Goal: Task Accomplishment & Management: Manage account settings

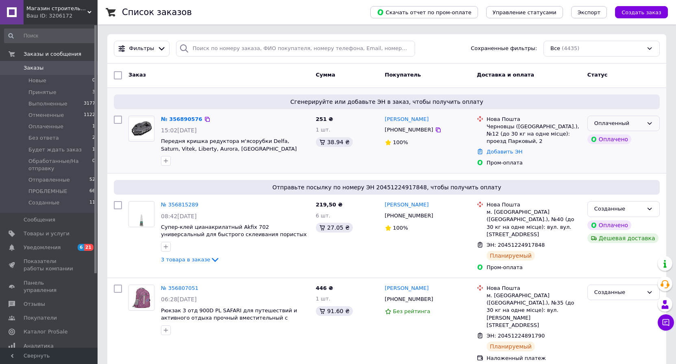
click at [616, 121] on div "Оплаченный" at bounding box center [619, 123] width 49 height 9
click at [612, 142] on li "Принят" at bounding box center [624, 140] width 72 height 15
click at [78, 10] on span "Магазин строительных материалов "СТРОИМ ВМЕСТЕ"" at bounding box center [56, 8] width 61 height 7
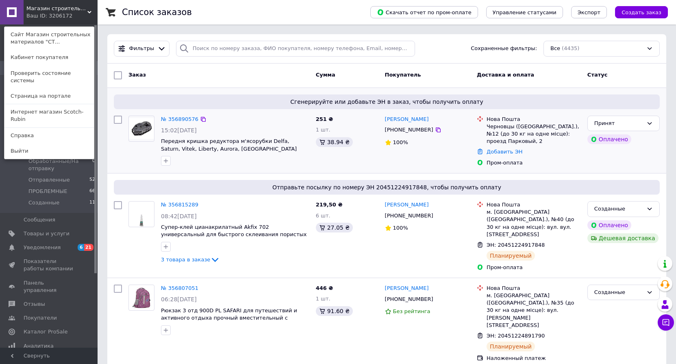
click at [207, 9] on div "Список заказов" at bounding box center [238, 12] width 232 height 24
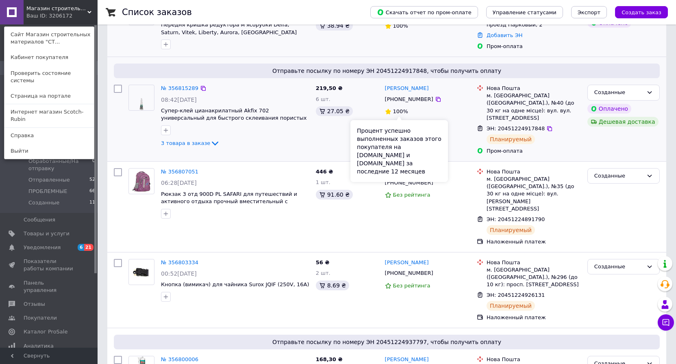
scroll to position [122, 0]
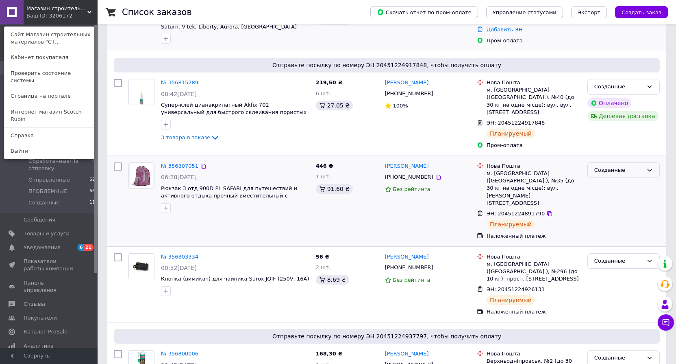
click at [642, 166] on div "Созданные" at bounding box center [619, 170] width 49 height 9
click at [621, 180] on li "Принят" at bounding box center [624, 186] width 72 height 15
click at [621, 180] on div "Созданные Принят Выполнен Отменен Оплаченный Без ответа Будет ждать заказ Обраб…" at bounding box center [623, 201] width 79 height 84
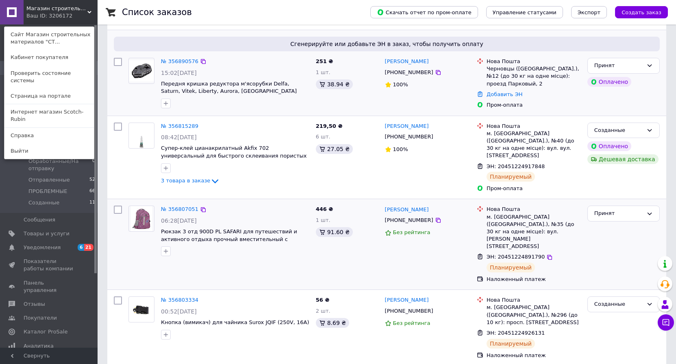
scroll to position [179, 0]
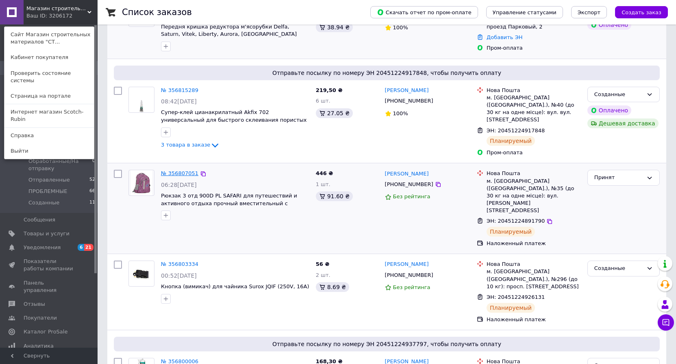
click at [179, 170] on link "№ 356807051" at bounding box center [179, 173] width 37 height 6
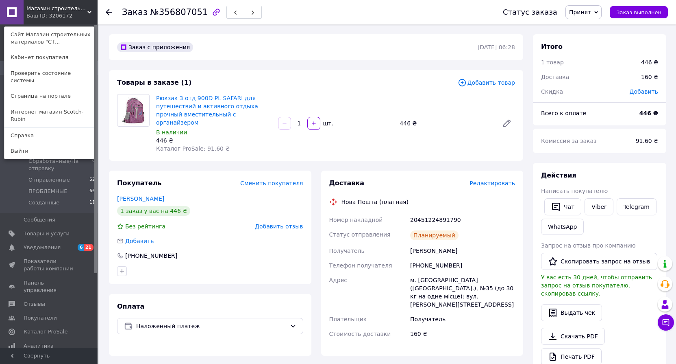
click at [105, 28] on div "Заказ №356807051 Статус заказа Принят Выполнен Отменен Оплаченный Без ответа Бу…" at bounding box center [387, 311] width 577 height 575
click at [215, 237] on div "Добавить" at bounding box center [210, 241] width 186 height 8
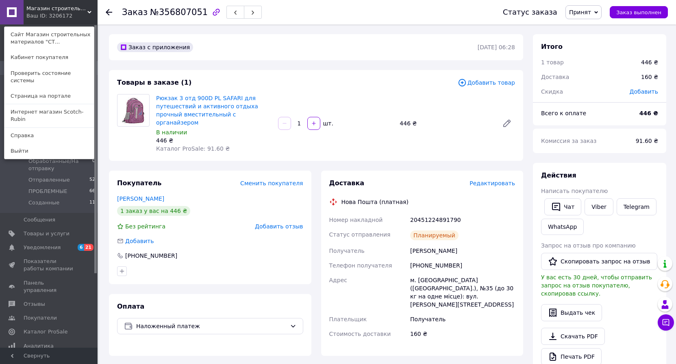
click at [215, 237] on div "Добавить" at bounding box center [210, 241] width 186 height 8
click at [39, 37] on link "Сайт Магазин строительных материалов "СТ..." at bounding box center [48, 38] width 89 height 23
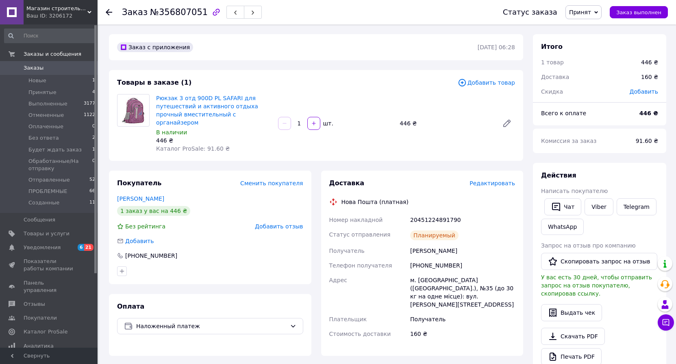
click at [489, 84] on span "Добавить товар" at bounding box center [486, 82] width 57 height 9
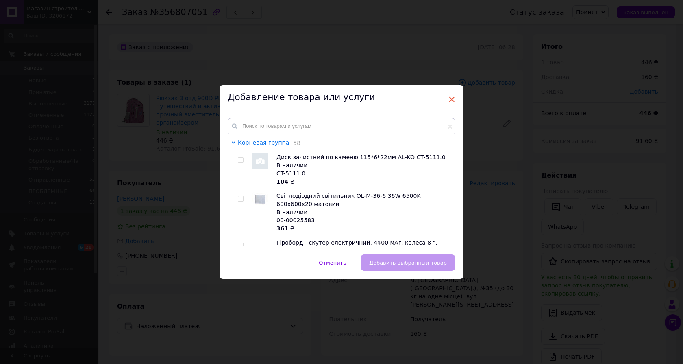
click at [450, 100] on span "×" at bounding box center [451, 99] width 7 height 14
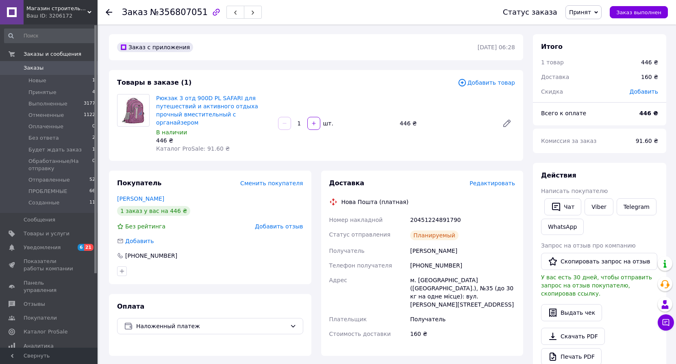
click at [492, 85] on span "Добавить товар" at bounding box center [486, 82] width 57 height 9
click at [487, 84] on span "Добавить товар" at bounding box center [486, 82] width 57 height 9
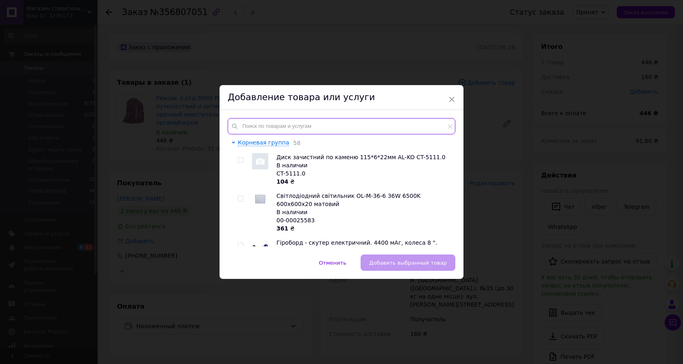
click at [273, 126] on input "text" at bounding box center [342, 126] width 228 height 16
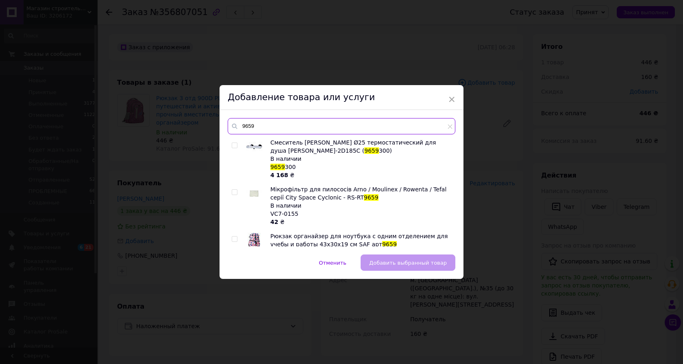
type input "9659"
click at [235, 239] on input "checkbox" at bounding box center [234, 238] width 5 height 5
checkbox input "true"
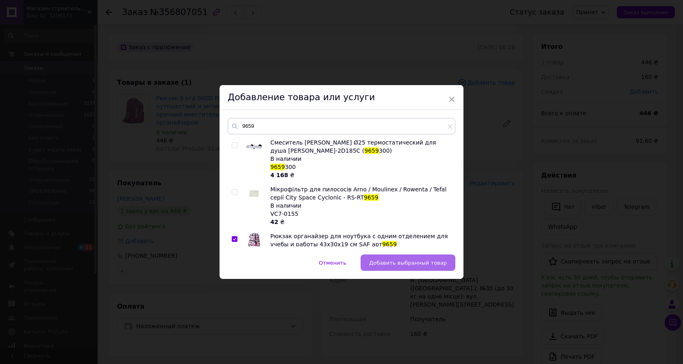
click at [398, 264] on span "Добавить выбранный товар" at bounding box center [408, 262] width 78 height 6
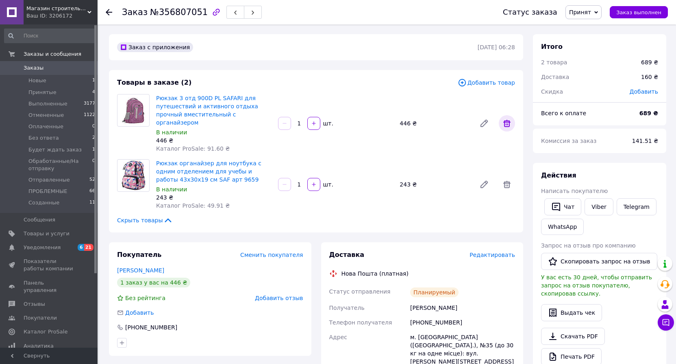
click at [504, 122] on icon at bounding box center [507, 123] width 10 height 10
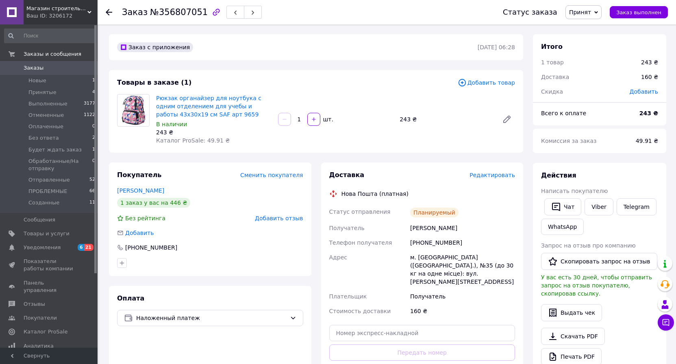
click at [530, 97] on div "Итого 1 товар 243 ₴ Доставка 160 ₴ Скидка Добавить Всего к оплате 243 ₴ Комисси…" at bounding box center [599, 358] width 143 height 649
click at [58, 8] on span "Магазин строительных материалов "СТРОИМ ВМЕСТЕ"" at bounding box center [56, 8] width 61 height 7
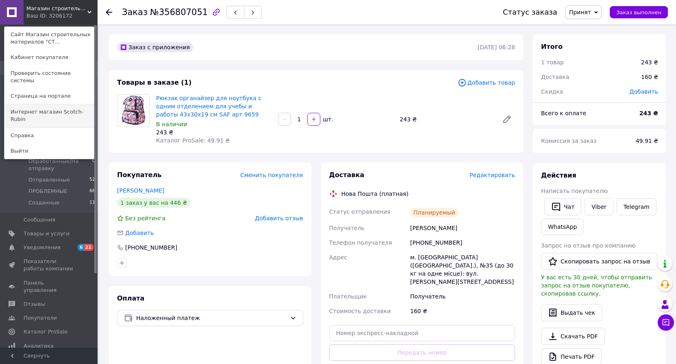
click at [65, 106] on link "Интернет магазин Scotch-Rubin" at bounding box center [48, 115] width 89 height 23
click at [65, 106] on li "Выполненные 3177" at bounding box center [50, 103] width 100 height 11
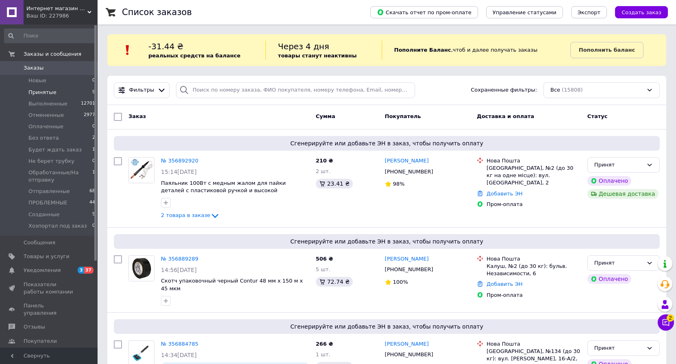
click at [44, 91] on span "Принятые" at bounding box center [42, 92] width 28 height 7
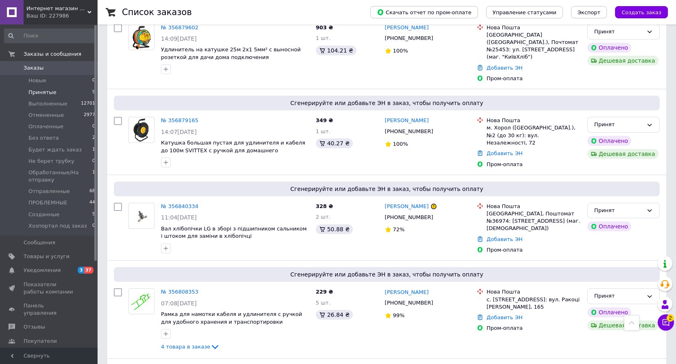
scroll to position [612, 0]
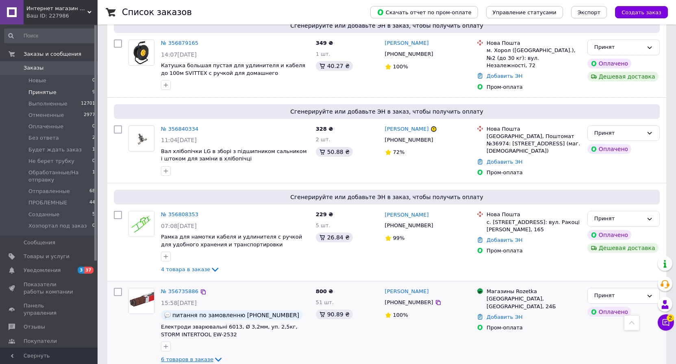
click at [199, 356] on span "6 товаров в заказе" at bounding box center [187, 359] width 52 height 6
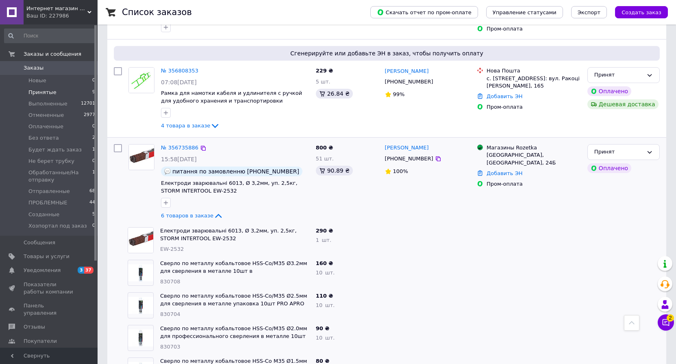
scroll to position [808, 0]
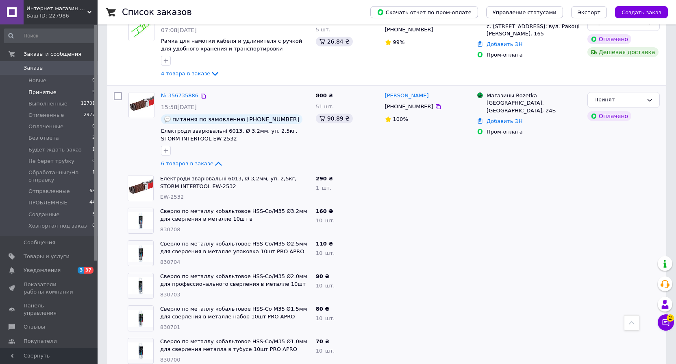
click at [176, 92] on link "№ 356735886" at bounding box center [179, 95] width 37 height 6
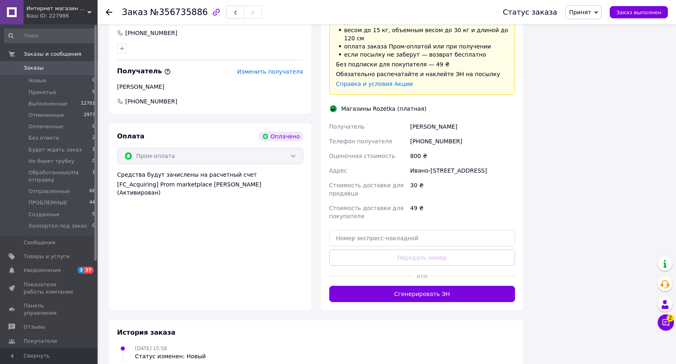
scroll to position [610, 0]
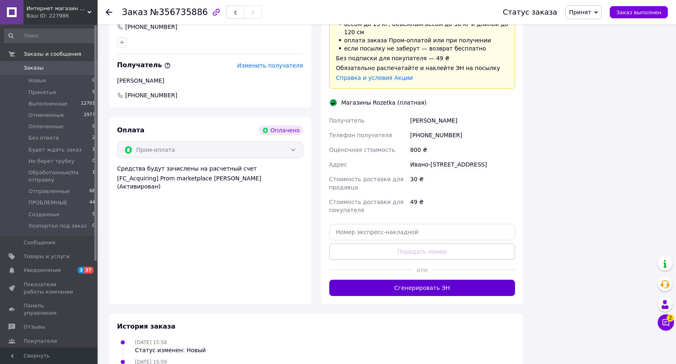
click at [423, 279] on button "Сгенерировать ЭН" at bounding box center [422, 287] width 186 height 16
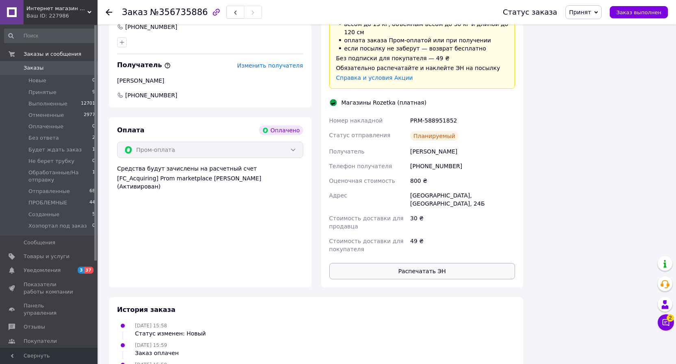
click at [440, 263] on button "Распечатать ЭН" at bounding box center [422, 271] width 186 height 16
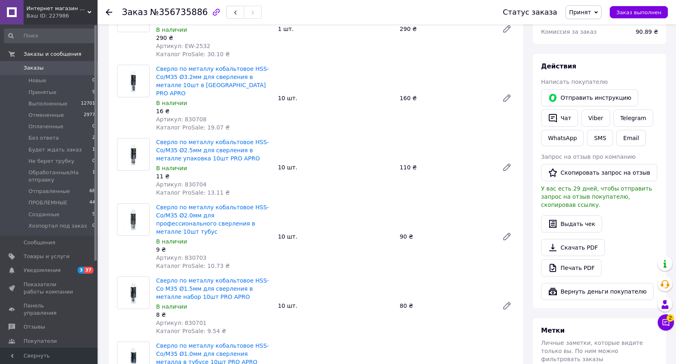
scroll to position [0, 0]
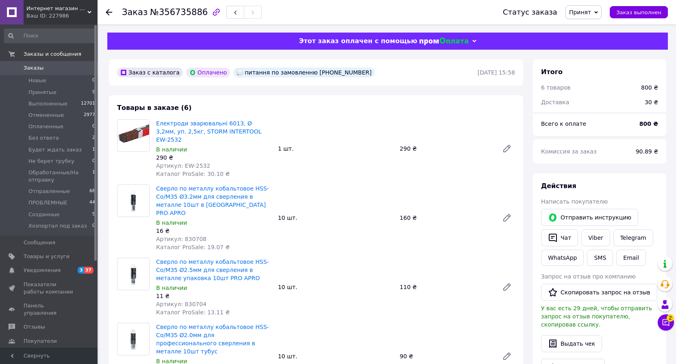
click at [591, 15] on span "Принят" at bounding box center [580, 12] width 22 height 7
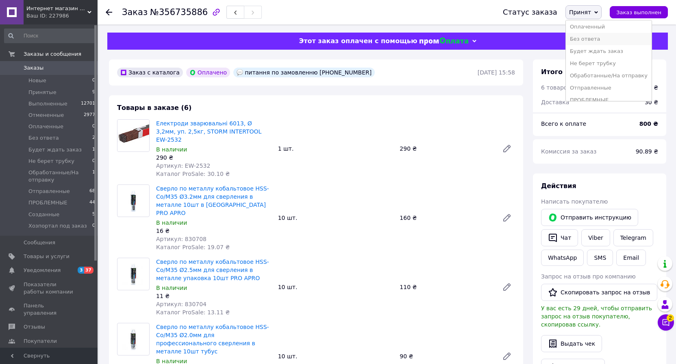
scroll to position [41, 0]
click at [601, 60] on li "Обработанные/На отправку" at bounding box center [609, 61] width 86 height 12
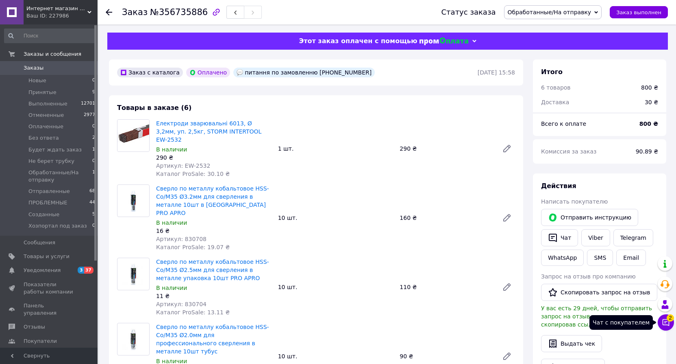
click at [669, 324] on icon at bounding box center [666, 322] width 8 height 8
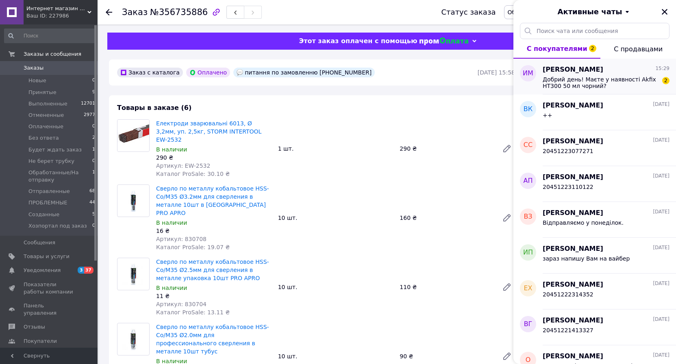
click at [612, 81] on span "Добрий день! Маєте у наявності Akfix HT300 50 мл чорний?" at bounding box center [600, 82] width 115 height 13
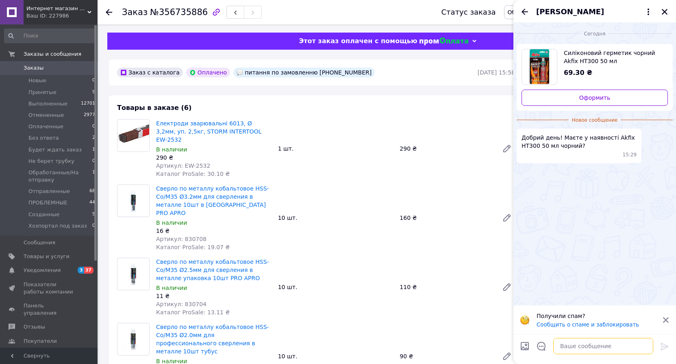
click at [583, 345] on textarea at bounding box center [603, 346] width 100 height 16
type textarea "уже нет ("
click at [664, 346] on icon at bounding box center [665, 346] width 10 height 10
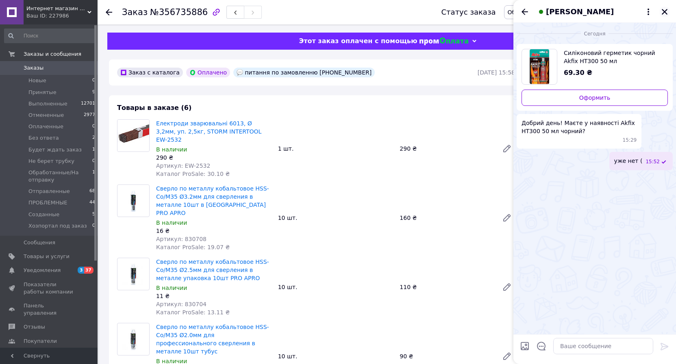
click at [665, 12] on icon "Закрыть" at bounding box center [665, 12] width 6 height 6
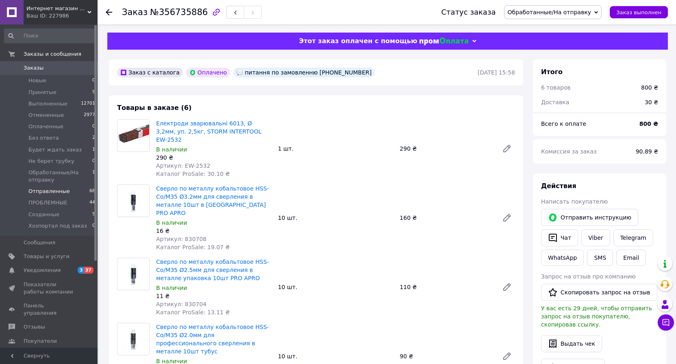
click at [55, 192] on span "Отправленные" at bounding box center [48, 190] width 41 height 7
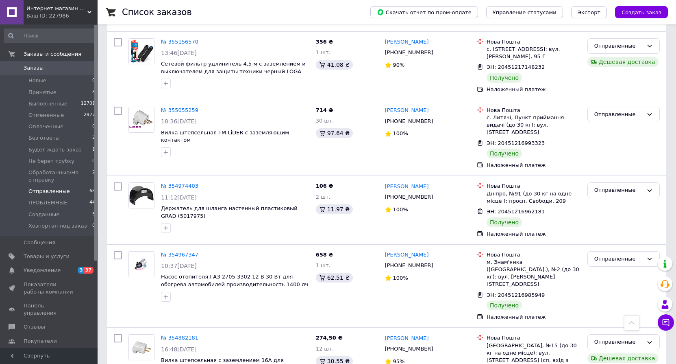
scroll to position [3822, 0]
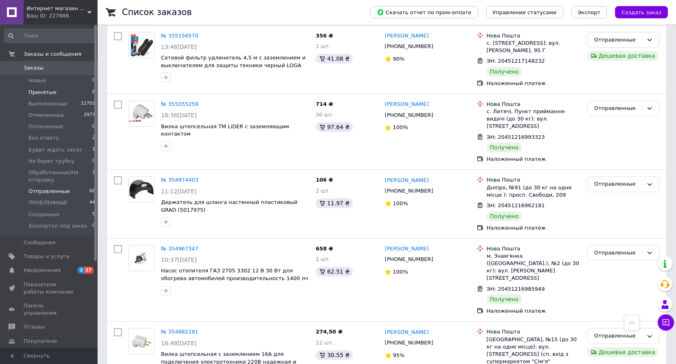
click at [44, 93] on span "Принятые" at bounding box center [42, 92] width 28 height 7
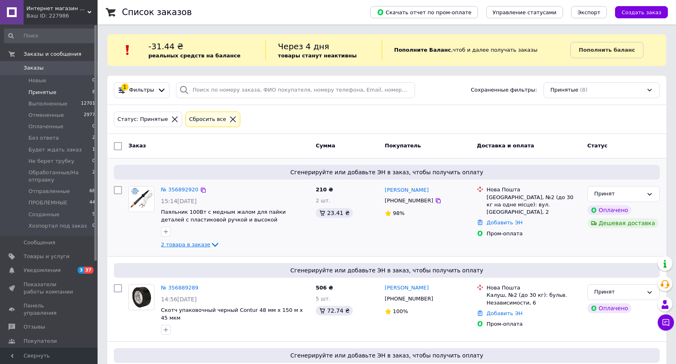
click at [183, 246] on span "2 товара в заказе" at bounding box center [185, 244] width 49 height 6
click at [246, 240] on div "2 товара в заказе" at bounding box center [235, 245] width 148 height 10
click at [210, 246] on icon at bounding box center [215, 245] width 10 height 10
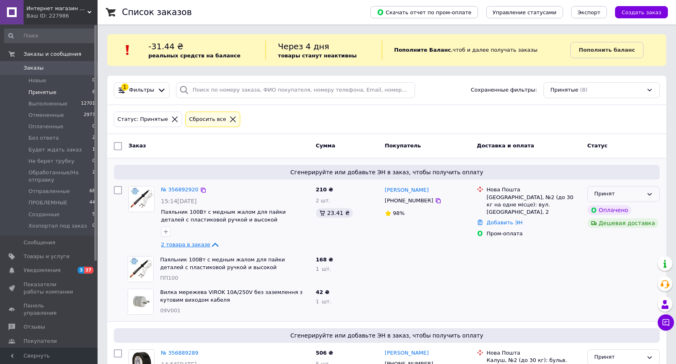
click at [649, 192] on icon at bounding box center [650, 194] width 7 height 7
click at [623, 221] on li "Обработанные/На отправку" at bounding box center [624, 222] width 72 height 23
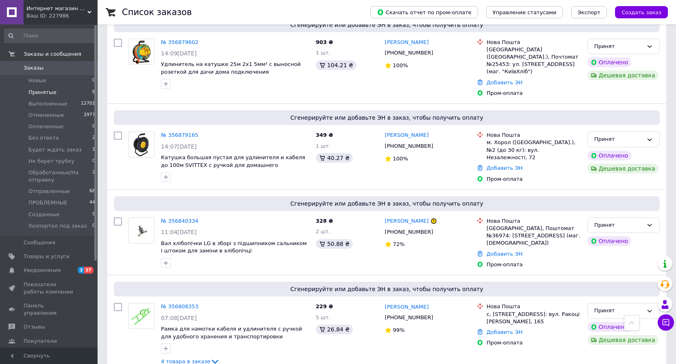
scroll to position [588, 0]
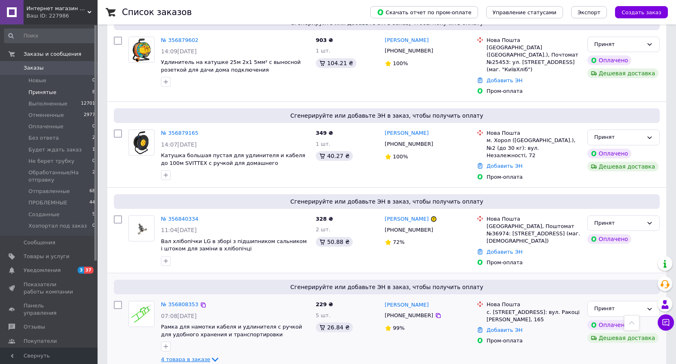
click at [190, 356] on span "4 товара в заказе" at bounding box center [185, 359] width 49 height 6
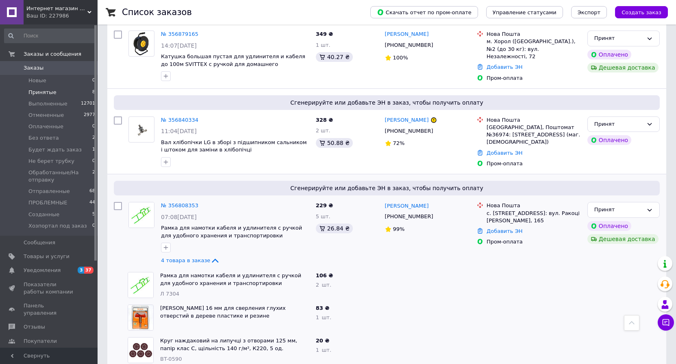
scroll to position [718, 0]
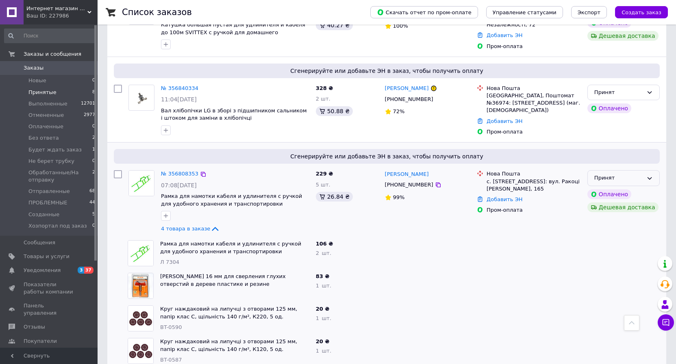
click at [644, 170] on div "Принят" at bounding box center [624, 178] width 72 height 16
click at [612, 236] on li "Обработанные/На отправку" at bounding box center [624, 247] width 72 height 23
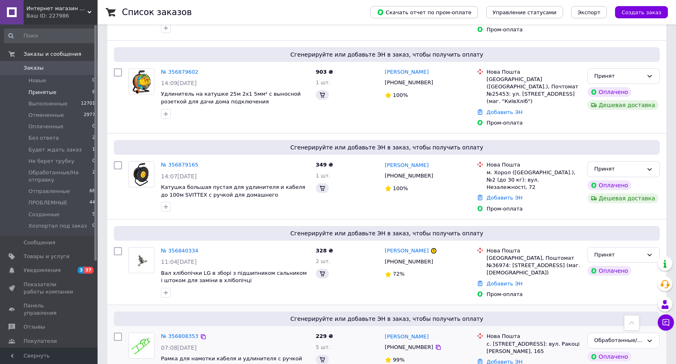
scroll to position [0, 0]
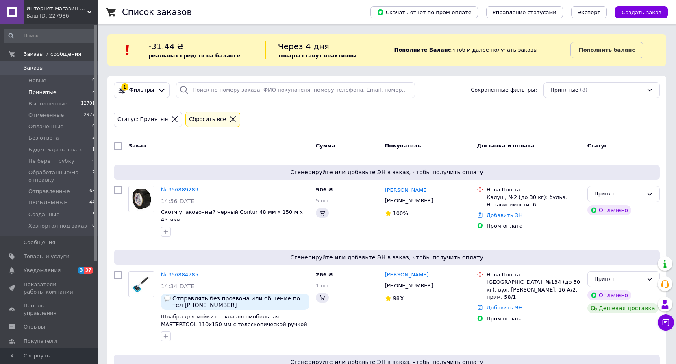
click at [67, 10] on span "Интернет магазин Scotch-Rubin" at bounding box center [56, 8] width 61 height 7
click at [87, 11] on span "Интернет магазин Scotch-Rubin" at bounding box center [56, 8] width 61 height 7
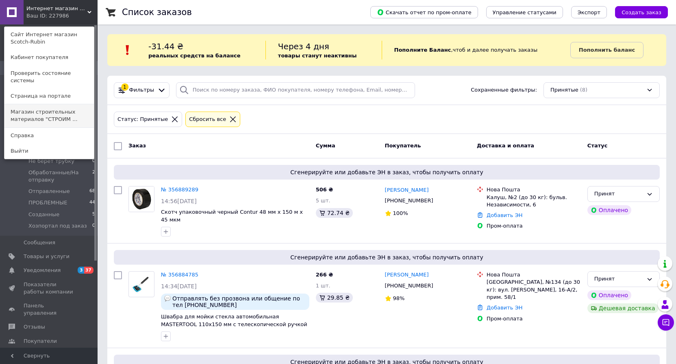
click at [68, 111] on link "Магазин строительных материалов "СТРОИМ ..." at bounding box center [48, 115] width 89 height 23
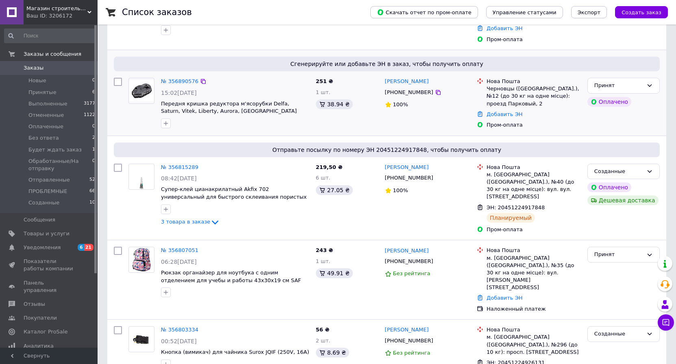
scroll to position [122, 0]
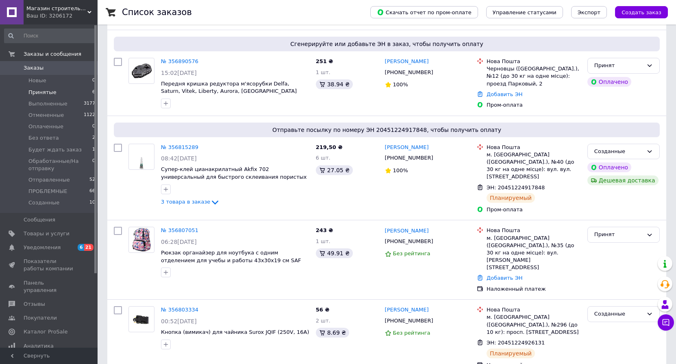
click at [46, 91] on span "Принятые" at bounding box center [42, 92] width 28 height 7
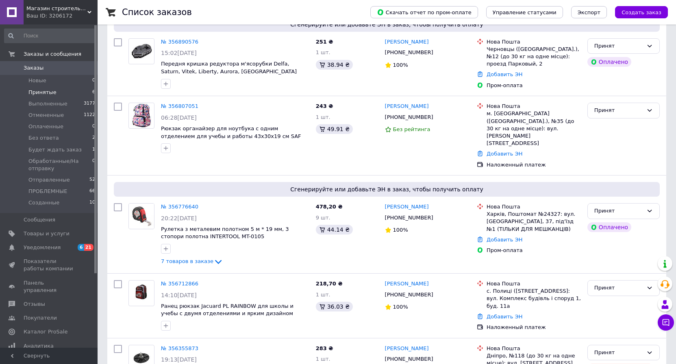
scroll to position [188, 0]
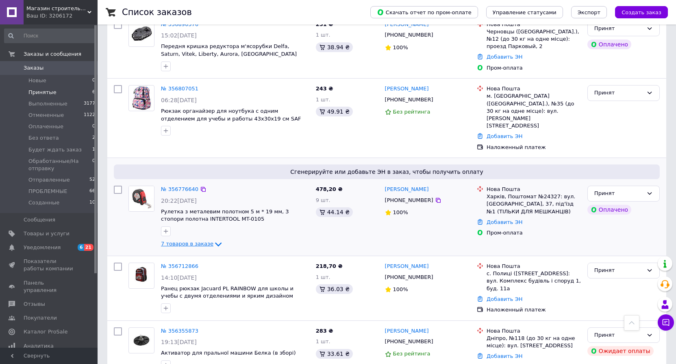
click at [198, 241] on span "7 товаров в заказе" at bounding box center [187, 244] width 52 height 6
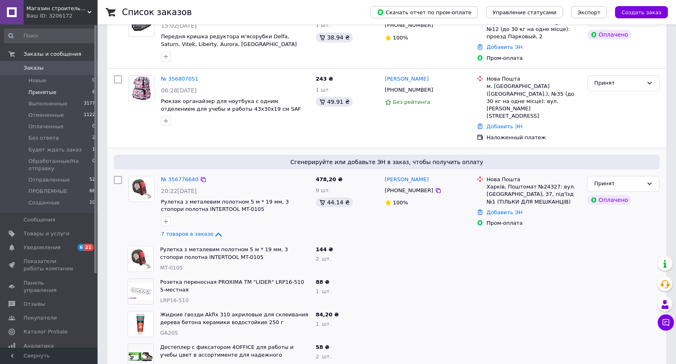
scroll to position [213, 0]
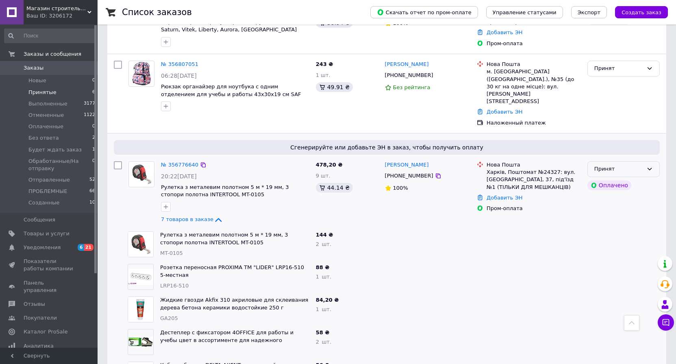
click at [637, 165] on div "Принят" at bounding box center [619, 169] width 49 height 9
click at [621, 212] on li "Обработанные/На отправку" at bounding box center [624, 223] width 72 height 23
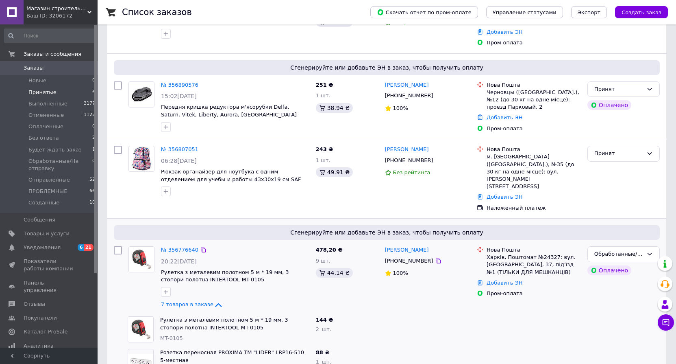
scroll to position [91, 0]
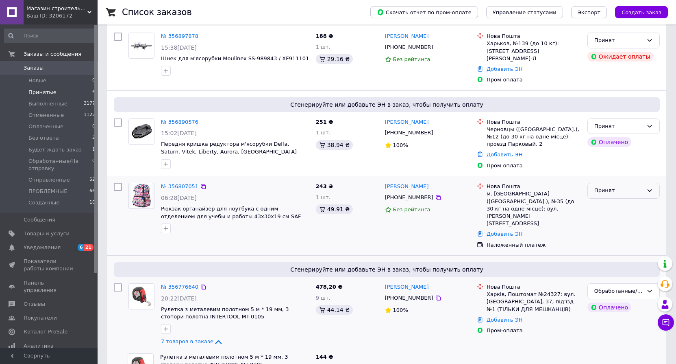
click at [633, 186] on div "Принят" at bounding box center [619, 190] width 49 height 9
click at [615, 237] on li "Обработанные/На отправку" at bounding box center [624, 245] width 72 height 23
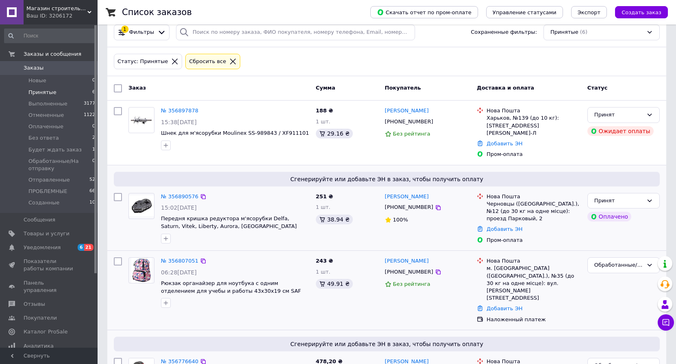
scroll to position [0, 0]
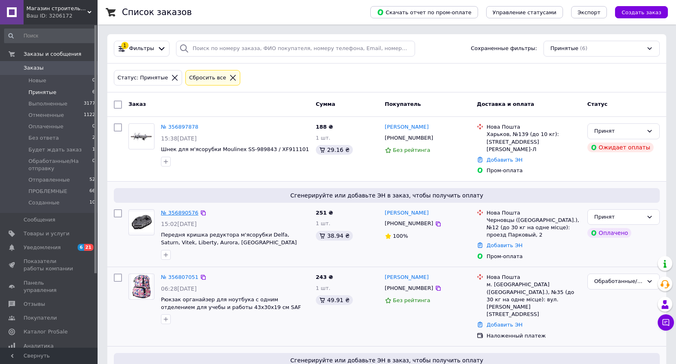
click at [181, 209] on link "№ 356890576" at bounding box center [179, 212] width 37 height 6
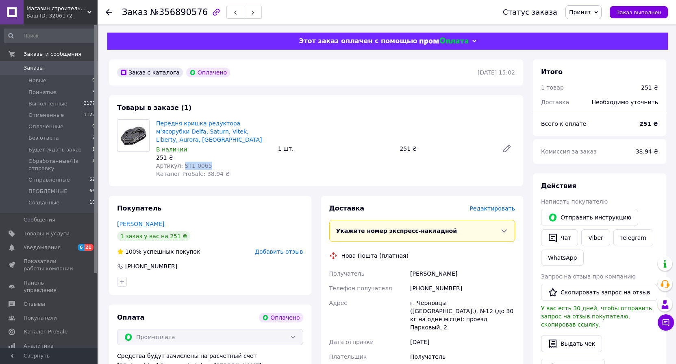
drag, startPoint x: 180, startPoint y: 158, endPoint x: 205, endPoint y: 160, distance: 24.5
click at [205, 161] on div "Артикул: ST1-0065" at bounding box center [213, 165] width 115 height 8
copy span "ST1-0065"
click at [591, 11] on span "Принят" at bounding box center [580, 12] width 22 height 7
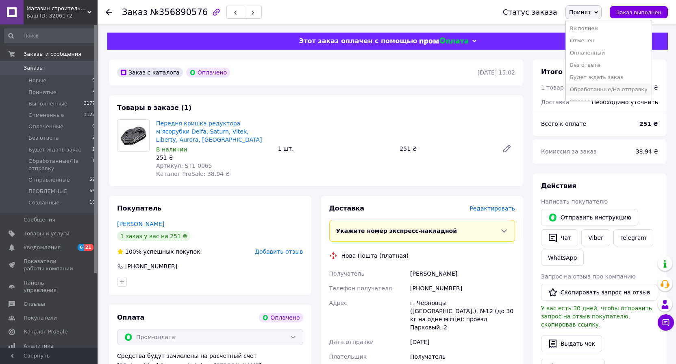
click at [606, 91] on li "Обработанные/На отправку" at bounding box center [609, 89] width 86 height 12
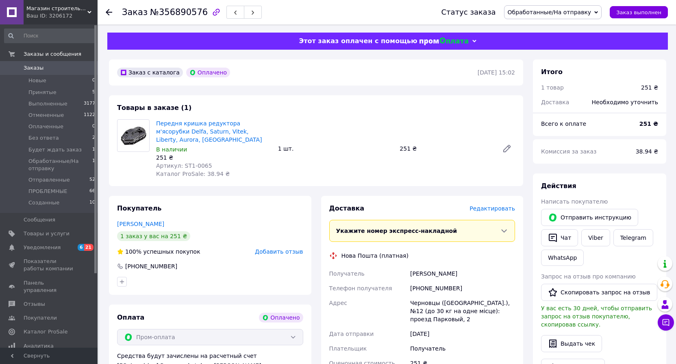
click at [109, 12] on use at bounding box center [109, 12] width 7 height 7
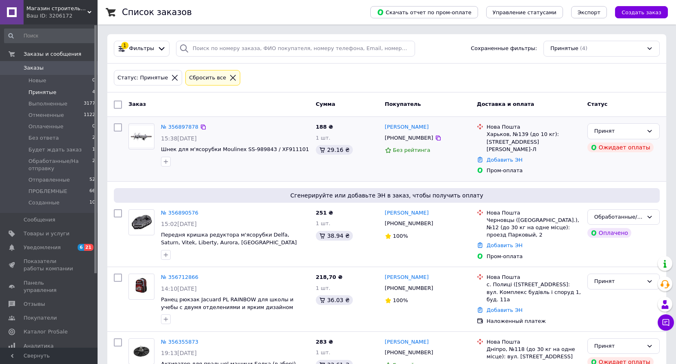
scroll to position [26, 0]
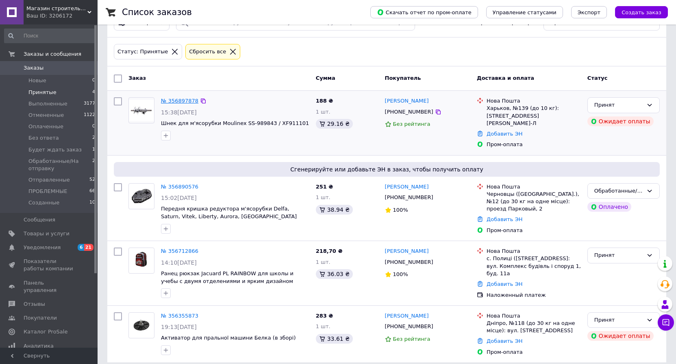
click at [180, 100] on link "№ 356897878" at bounding box center [179, 101] width 37 height 6
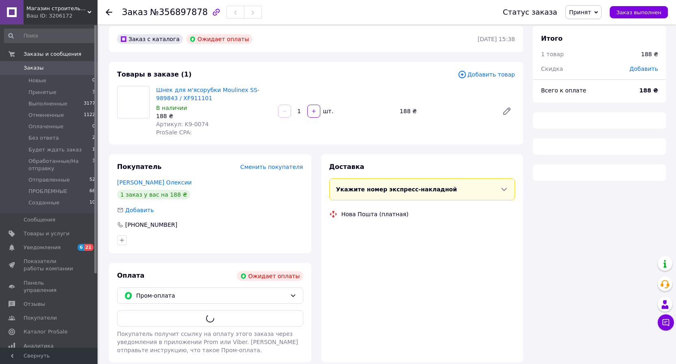
scroll to position [26, 0]
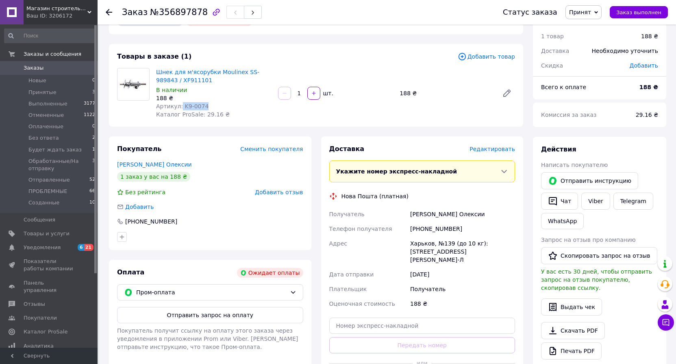
drag, startPoint x: 178, startPoint y: 104, endPoint x: 208, endPoint y: 107, distance: 30.2
click at [208, 107] on div "Артикул: K9-0074" at bounding box center [213, 106] width 115 height 8
copy span "K9-0074"
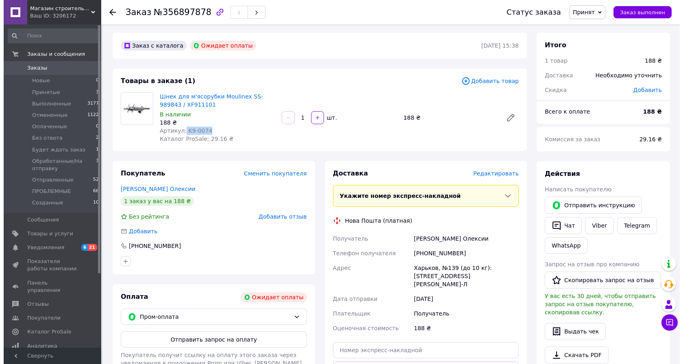
scroll to position [0, 0]
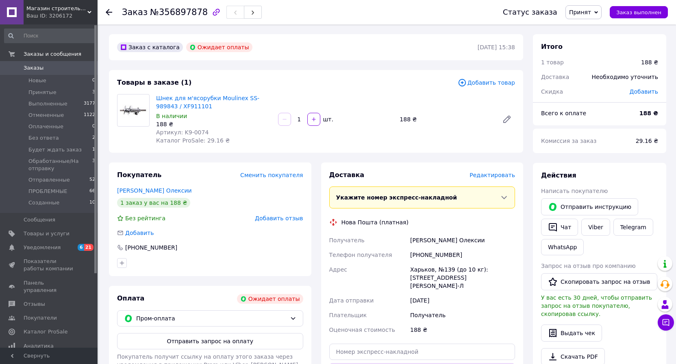
click at [108, 11] on use at bounding box center [109, 12] width 7 height 7
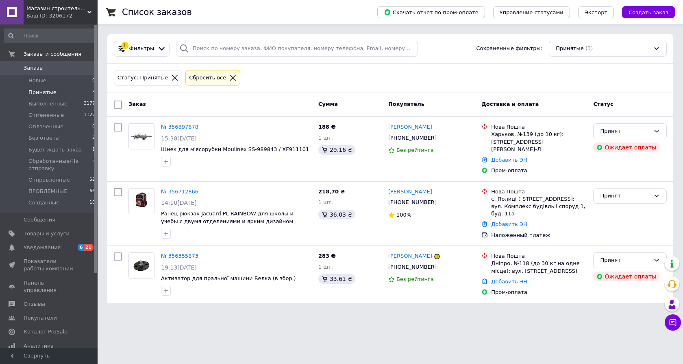
click at [54, 9] on span "Магазин строительных материалов "СТРОИМ ВМЕСТЕ"" at bounding box center [56, 8] width 61 height 7
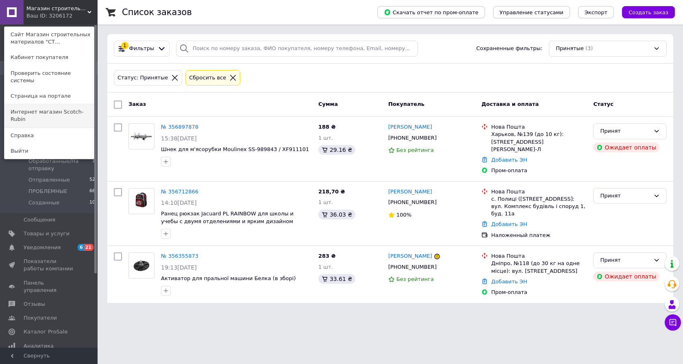
click at [76, 104] on link "Интернет магазин Scotch-Rubin" at bounding box center [48, 115] width 89 height 23
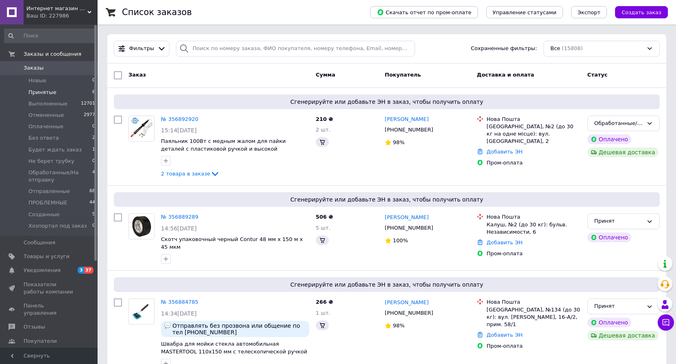
click at [44, 94] on span "Принятые" at bounding box center [42, 92] width 28 height 7
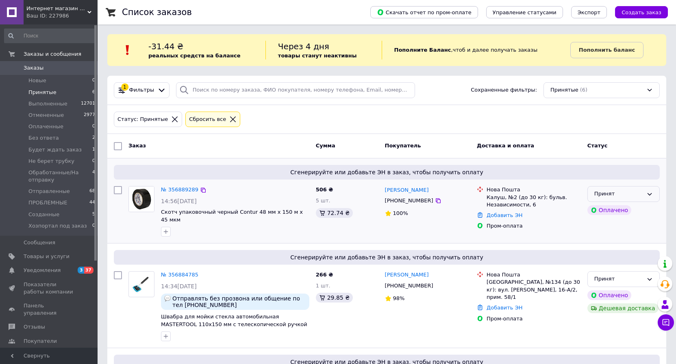
click at [640, 193] on div "Принят" at bounding box center [619, 193] width 49 height 9
click at [625, 260] on li "Обработанные/На отправку" at bounding box center [624, 263] width 72 height 23
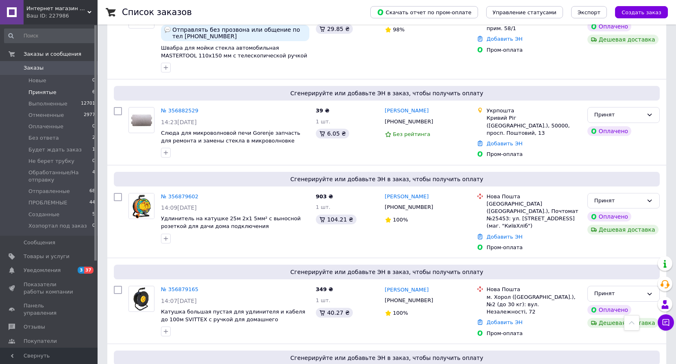
scroll to position [327, 0]
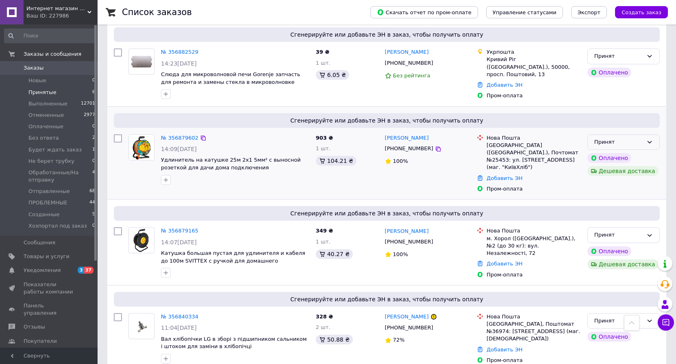
click at [625, 138] on div "Принят" at bounding box center [619, 142] width 49 height 9
click at [615, 202] on li "Обработанные/На отправку" at bounding box center [624, 211] width 72 height 23
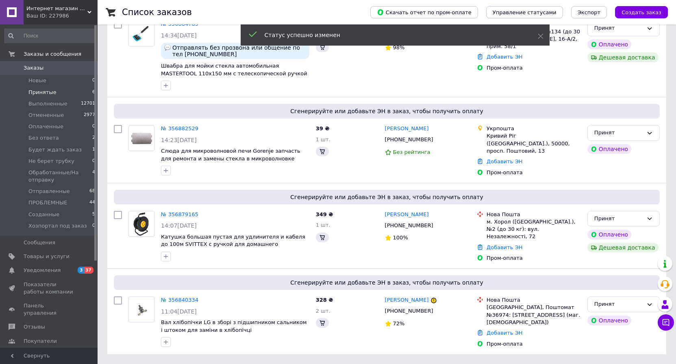
scroll to position [163, 0]
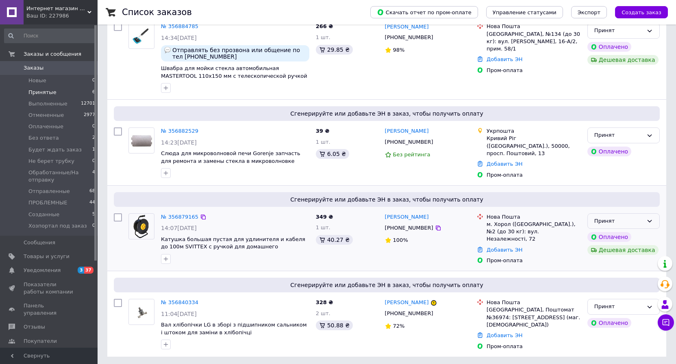
click at [630, 224] on div "Принят" at bounding box center [619, 221] width 49 height 9
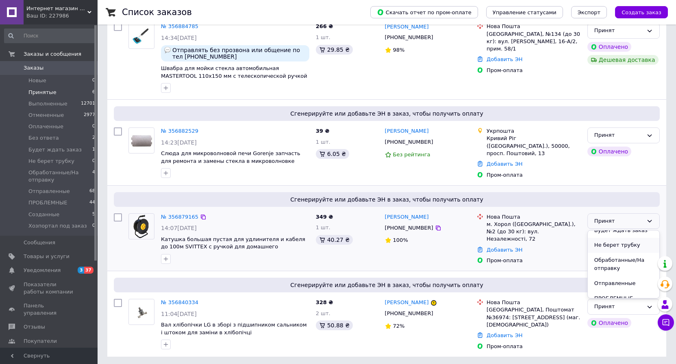
scroll to position [81, 0]
click at [606, 250] on li "Обработанные/На отправку" at bounding box center [624, 249] width 72 height 23
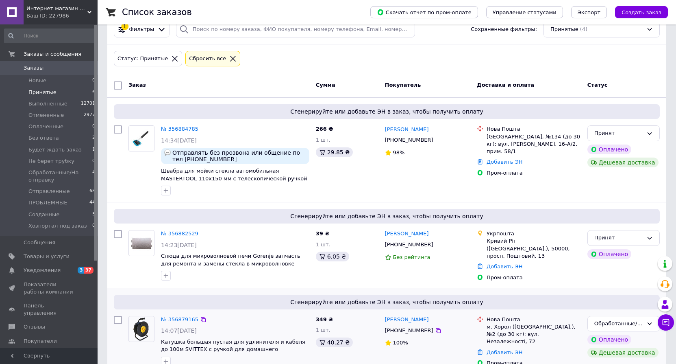
scroll to position [0, 0]
